Goal: Task Accomplishment & Management: Complete application form

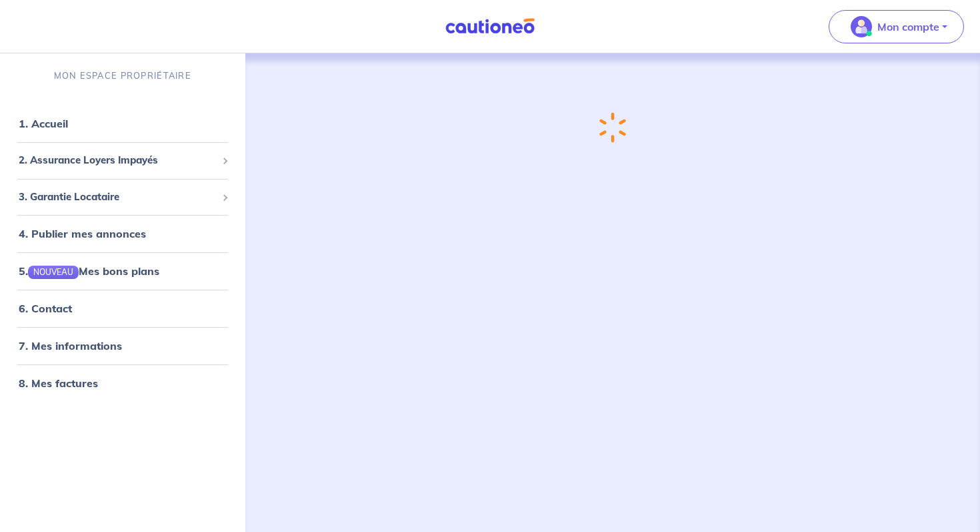
scroll to position [195, 0]
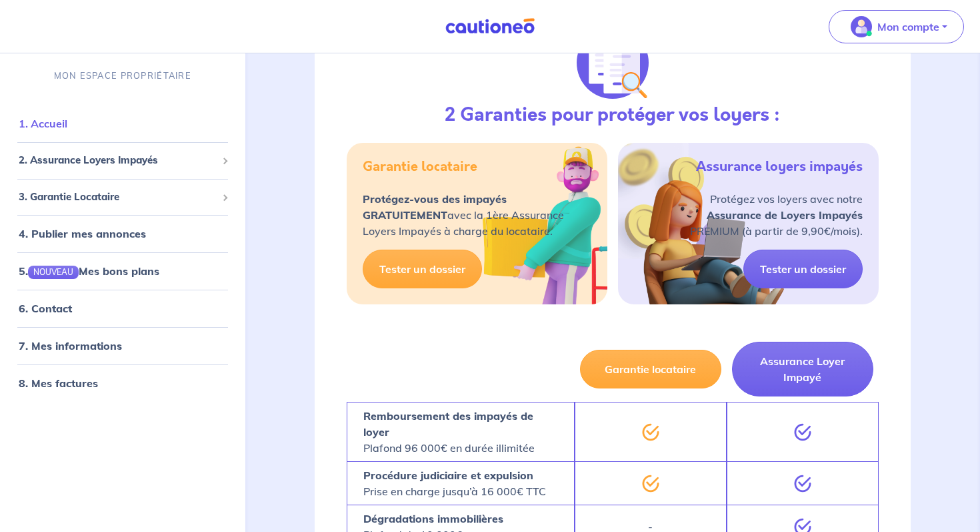
click at [67, 121] on link "1. Accueil" at bounding box center [43, 123] width 49 height 13
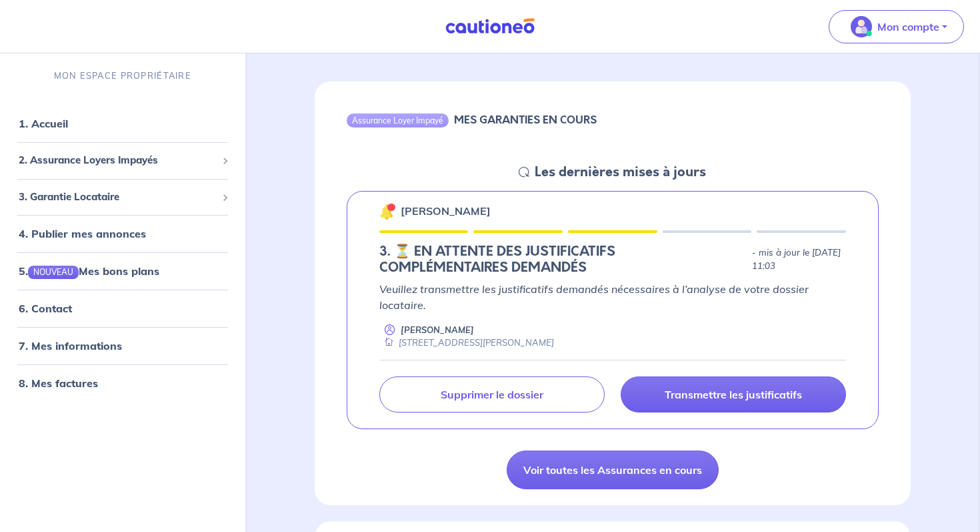
scroll to position [106, 0]
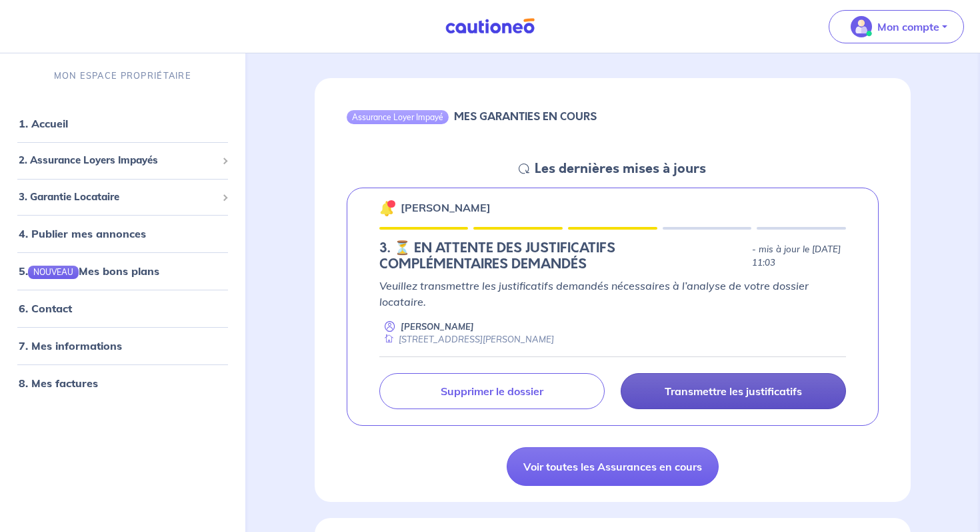
click at [752, 388] on p "Transmettre les justificatifs" at bounding box center [733, 390] width 137 height 13
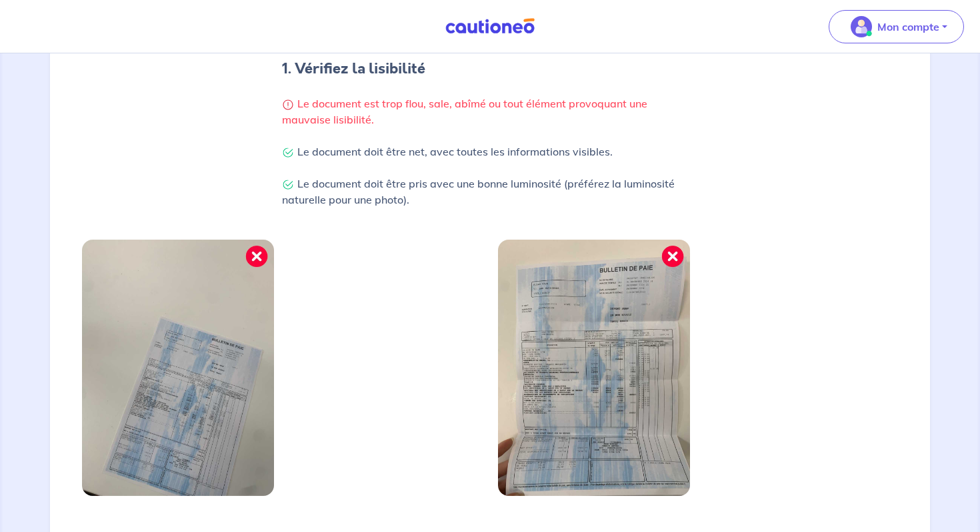
scroll to position [424, 0]
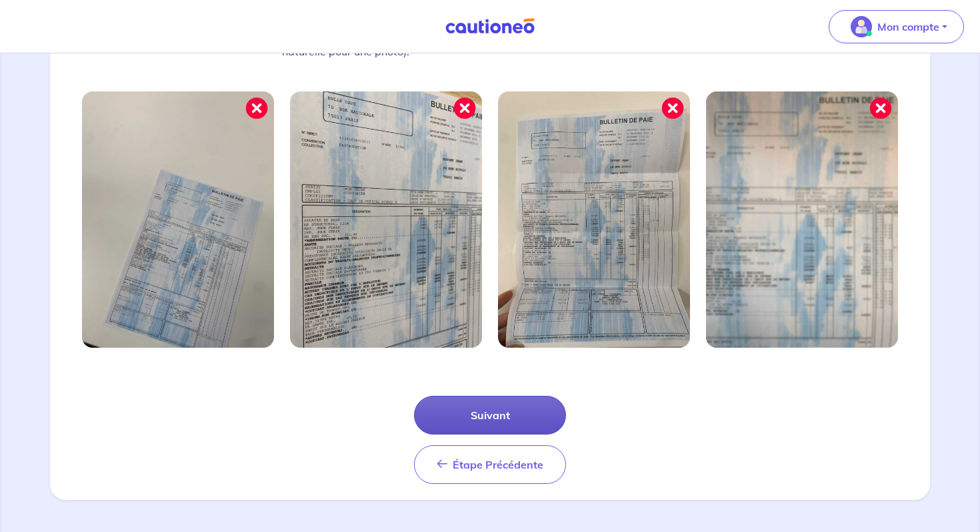
click at [503, 410] on button "Suivant" at bounding box center [490, 415] width 152 height 39
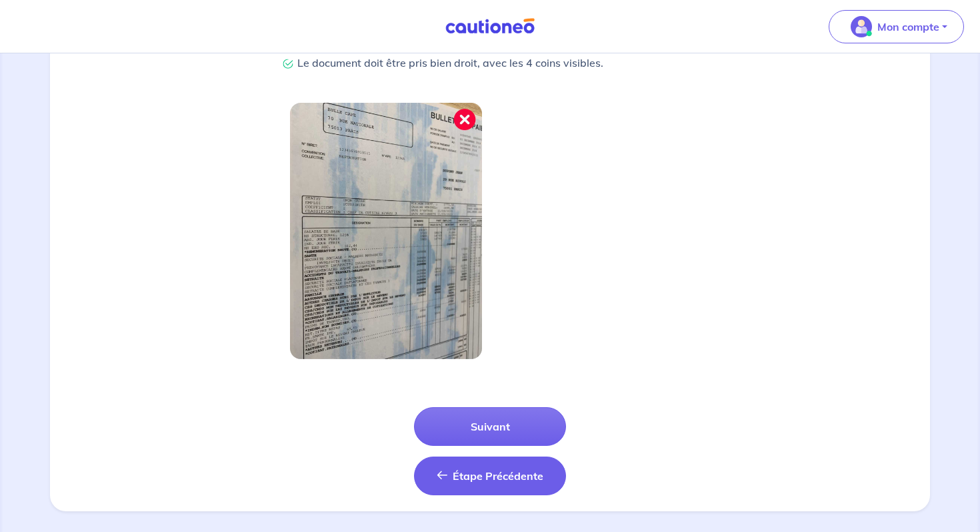
scroll to position [360, 0]
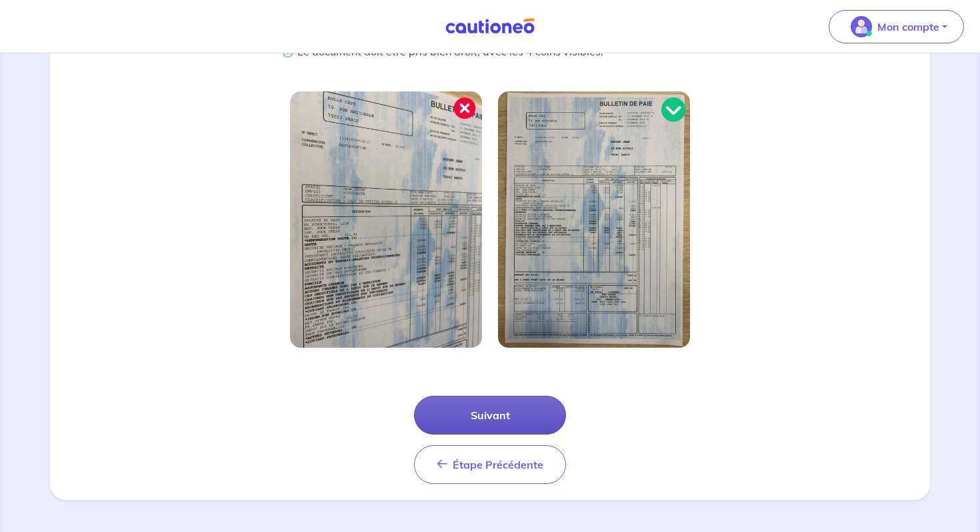
click at [520, 413] on button "Suivant" at bounding box center [490, 415] width 152 height 39
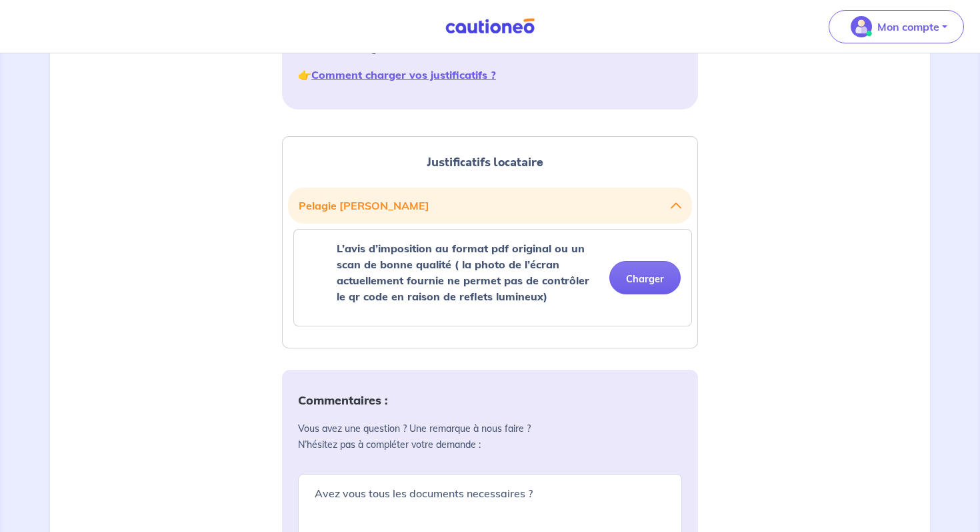
scroll to position [376, 0]
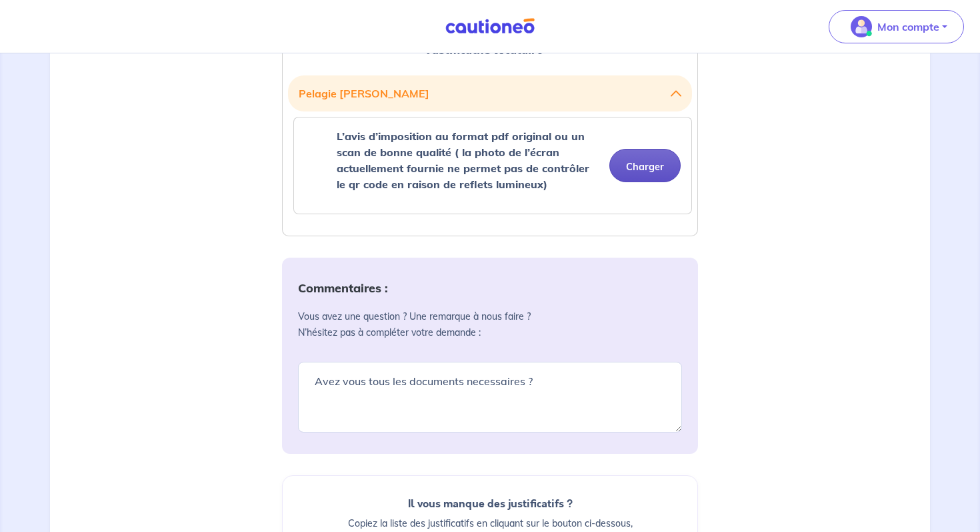
click at [650, 173] on button "Charger" at bounding box center [645, 165] width 71 height 33
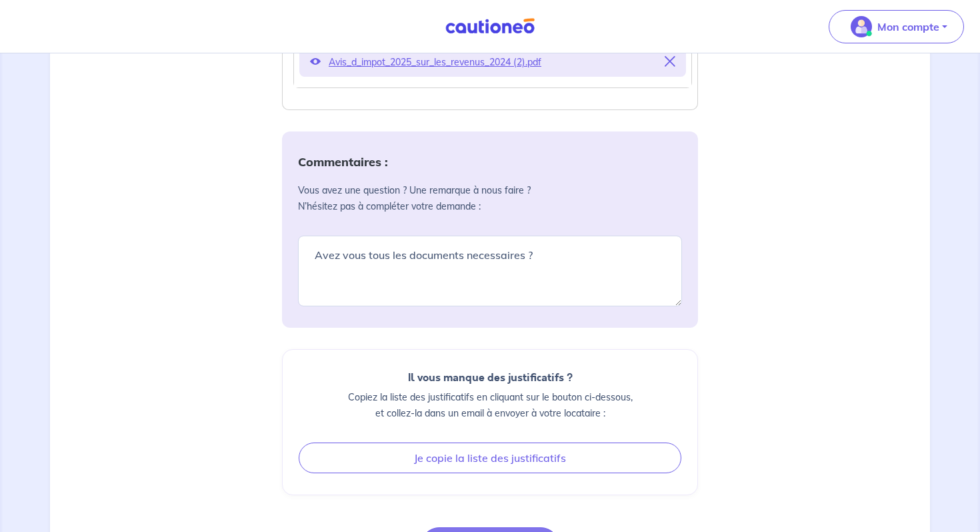
scroll to position [668, 0]
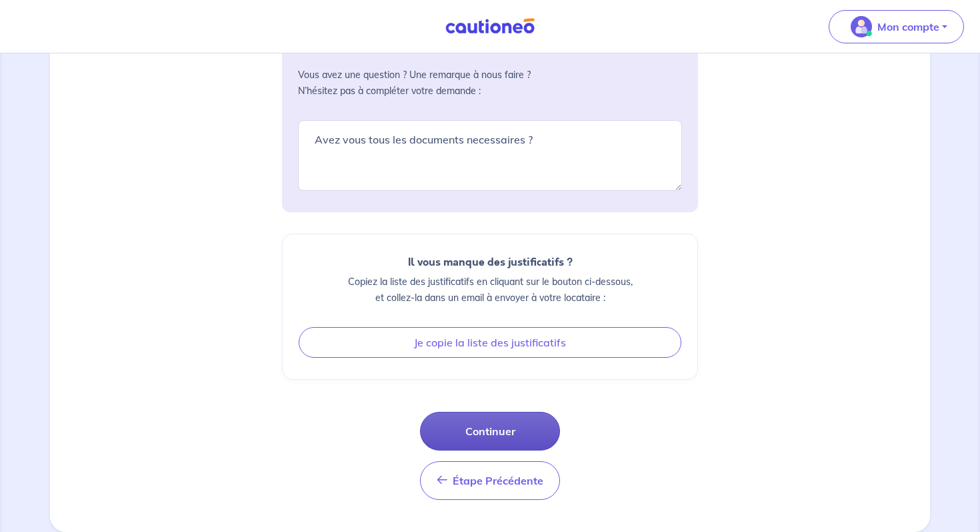
click at [522, 419] on button "Continuer" at bounding box center [490, 431] width 140 height 39
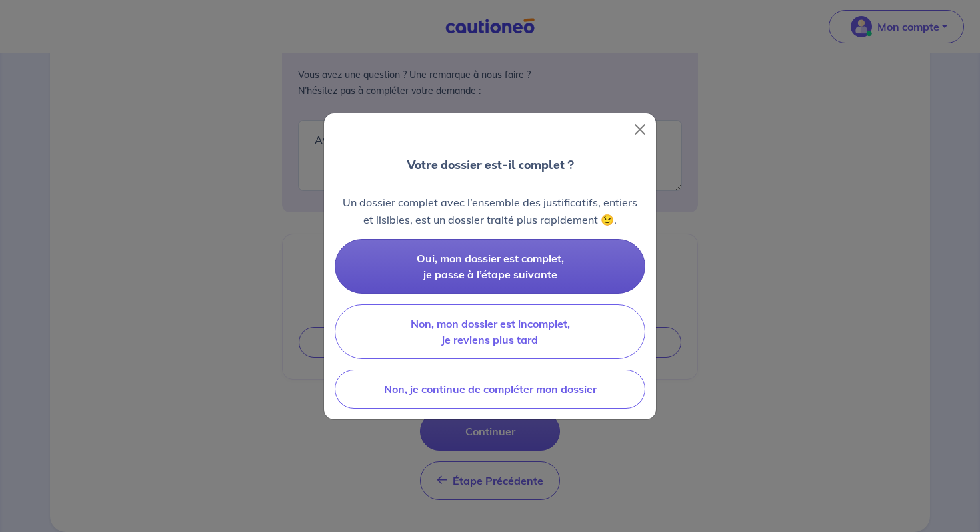
click at [548, 279] on span "Oui, mon dossier est complet, je passe à l’étape suivante" at bounding box center [490, 265] width 147 height 29
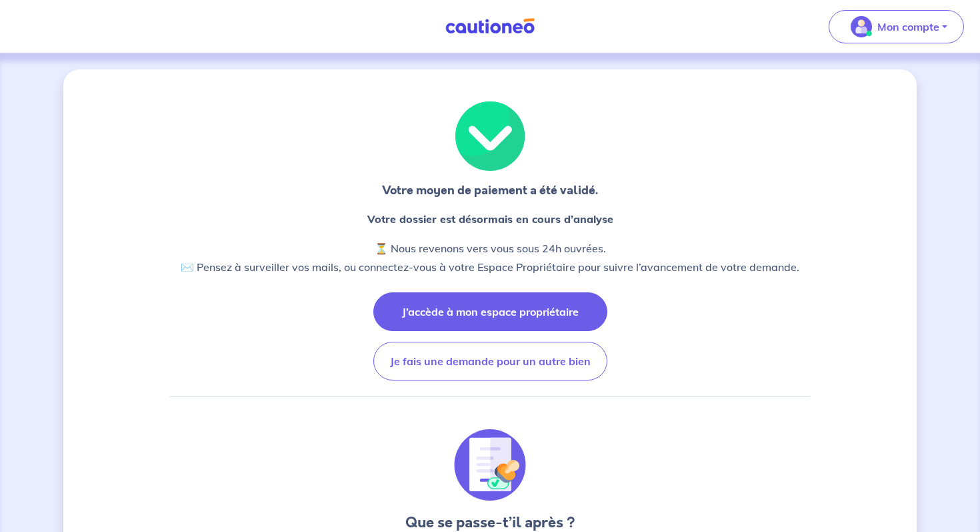
click at [542, 301] on button "J’accède à mon espace propriétaire" at bounding box center [491, 311] width 234 height 39
